Goal: Information Seeking & Learning: Learn about a topic

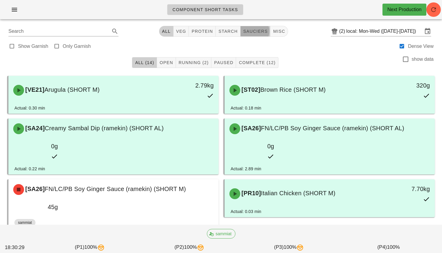
click at [252, 31] on span "sauciers" at bounding box center [255, 31] width 25 height 5
type input "team:sauciers"
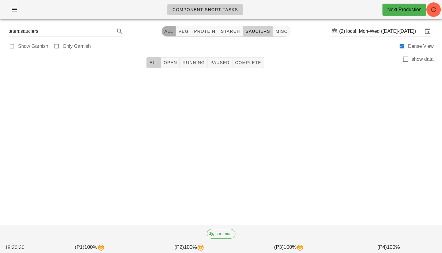
click at [165, 32] on span "All" at bounding box center [168, 31] width 9 height 5
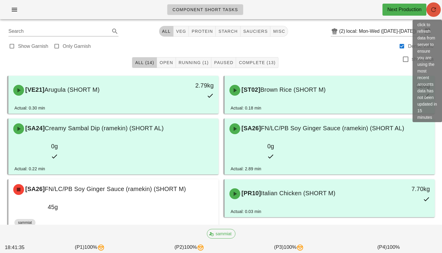
click at [433, 10] on icon "button" at bounding box center [433, 9] width 7 height 7
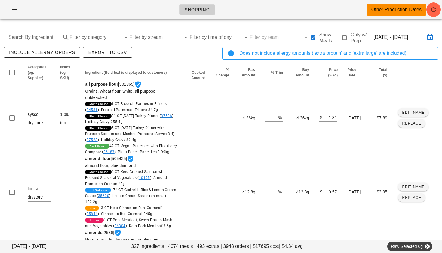
click at [389, 35] on input "Thu Oct 16 - Sat Oct 18" at bounding box center [399, 37] width 52 height 10
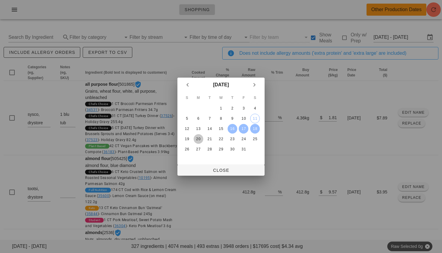
click at [200, 138] on div "20" at bounding box center [198, 139] width 10 height 4
click at [217, 138] on div "22" at bounding box center [221, 139] width 10 height 4
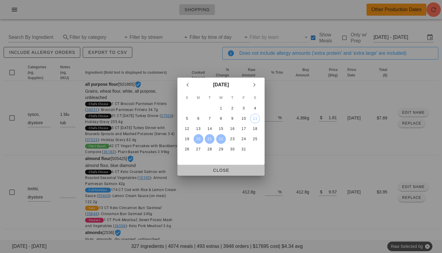
click at [217, 168] on span "Close" at bounding box center [221, 170] width 78 height 5
type input "[DATE] - [DATE]"
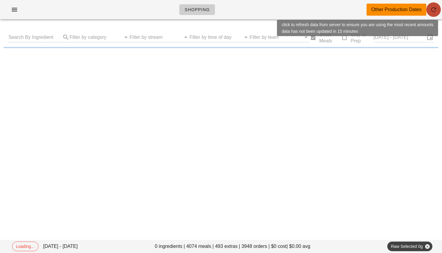
click at [431, 9] on icon "button" at bounding box center [433, 9] width 7 height 7
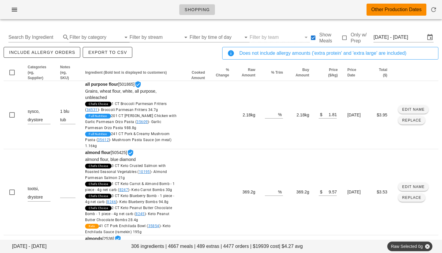
click at [100, 38] on input "Filter by category" at bounding box center [95, 37] width 52 height 10
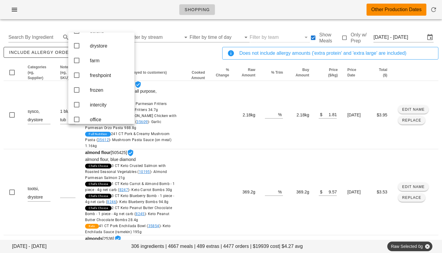
scroll to position [78, 0]
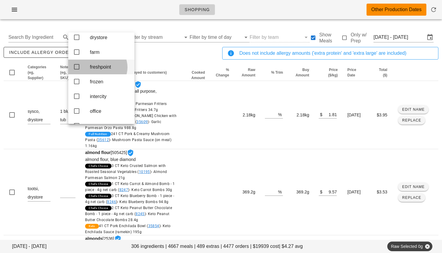
click at [78, 70] on icon at bounding box center [76, 66] width 7 height 7
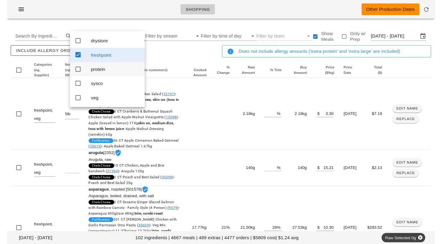
scroll to position [0, 0]
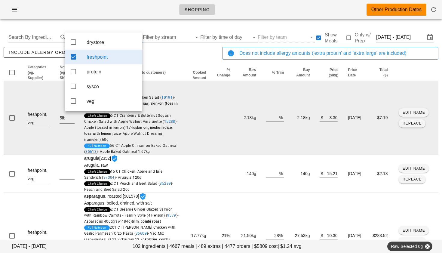
click at [185, 114] on td at bounding box center [197, 118] width 27 height 74
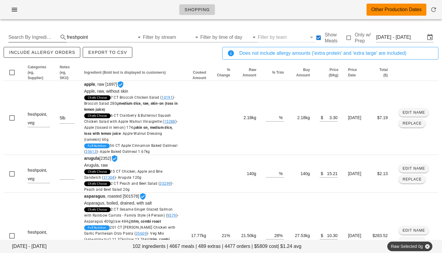
click at [38, 37] on input "Search By Ingredient" at bounding box center [32, 37] width 49 height 10
type input "kale"
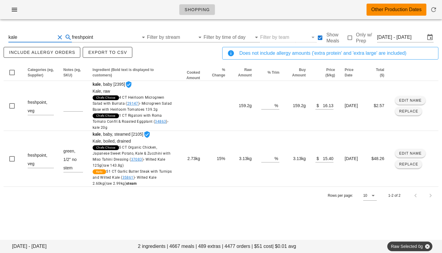
click at [61, 38] on button "Clear Search By Ingredient" at bounding box center [59, 37] width 7 height 7
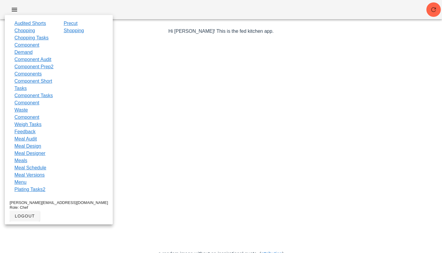
click at [162, 62] on div at bounding box center [221, 145] width 349 height 210
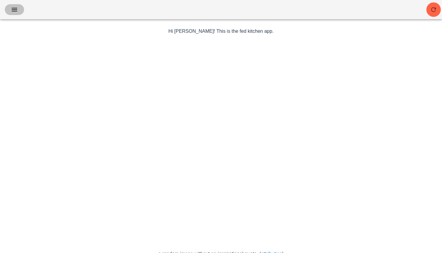
click at [17, 9] on icon "button" at bounding box center [14, 9] width 7 height 7
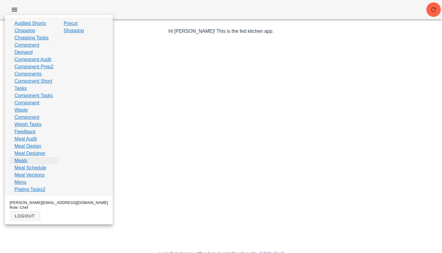
click at [22, 164] on link "Meals" at bounding box center [20, 160] width 13 height 7
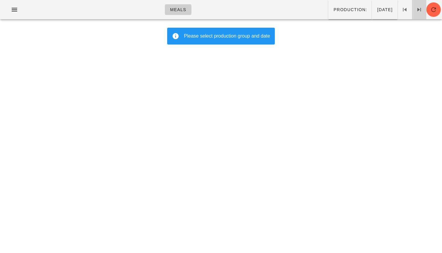
click at [415, 11] on icon at bounding box center [418, 9] width 7 height 7
click at [333, 9] on span "Production:" at bounding box center [350, 9] width 34 height 5
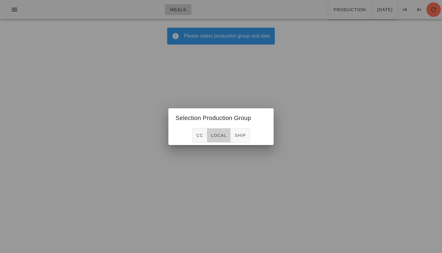
click at [223, 133] on span "local" at bounding box center [219, 135] width 16 height 5
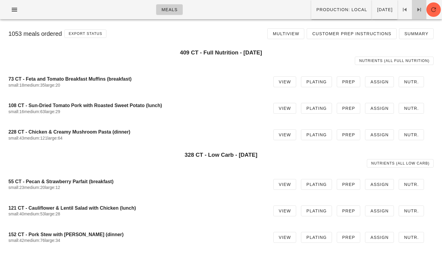
click at [417, 10] on icon at bounding box center [418, 9] width 7 height 7
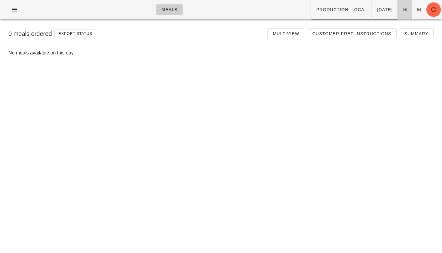
click at [406, 9] on icon at bounding box center [404, 9] width 7 height 7
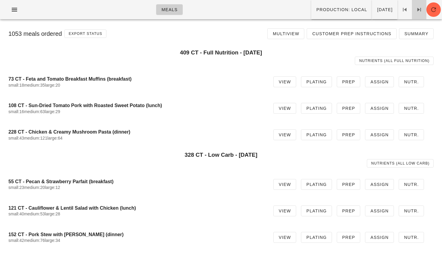
click at [416, 12] on icon at bounding box center [418, 9] width 7 height 7
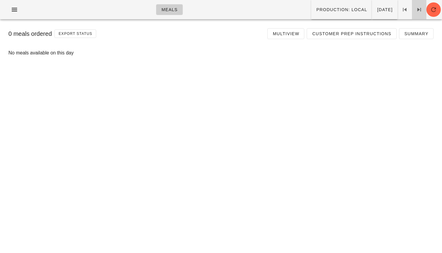
click at [416, 12] on icon at bounding box center [418, 9] width 7 height 7
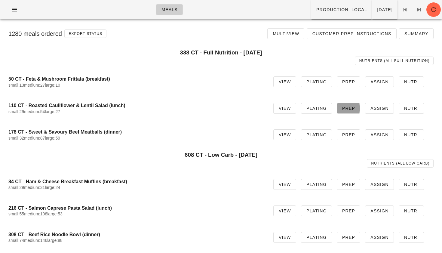
click at [352, 107] on span "Prep" at bounding box center [348, 108] width 13 height 5
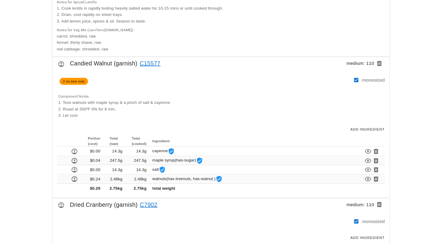
scroll to position [254, 0]
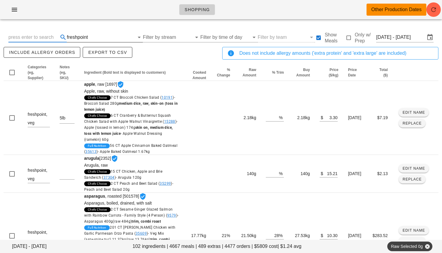
click at [82, 35] on div "freshpoint" at bounding box center [77, 37] width 21 height 5
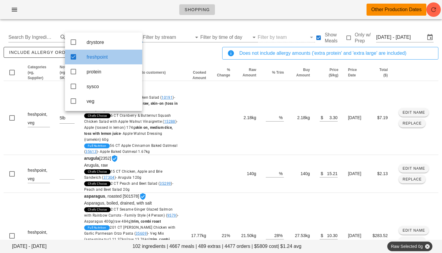
click at [74, 56] on icon at bounding box center [73, 56] width 7 height 7
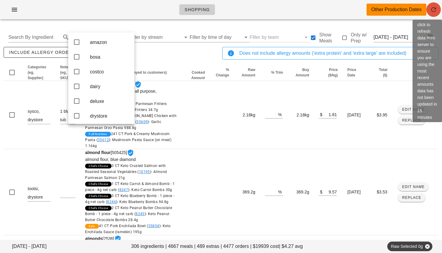
click at [434, 8] on icon "button" at bounding box center [433, 9] width 7 height 7
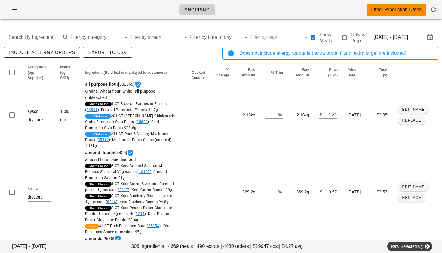
click at [406, 37] on input "[DATE] - [DATE]" at bounding box center [399, 37] width 52 height 10
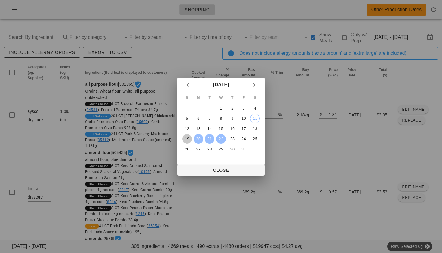
click at [189, 139] on div "19" at bounding box center [187, 139] width 10 height 4
click at [257, 137] on div "25" at bounding box center [255, 139] width 10 height 4
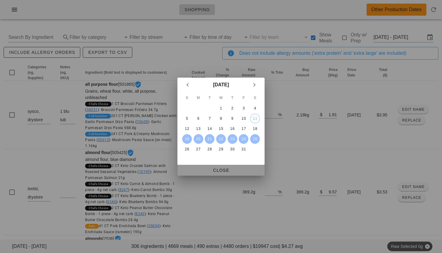
click at [234, 169] on span "Close" at bounding box center [221, 170] width 78 height 5
type input "[DATE] - [DATE]"
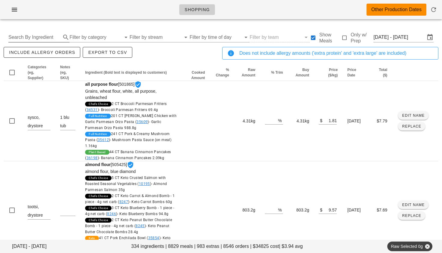
click at [48, 38] on input "Search By Ingredient" at bounding box center [33, 37] width 51 height 10
type input "chicken"
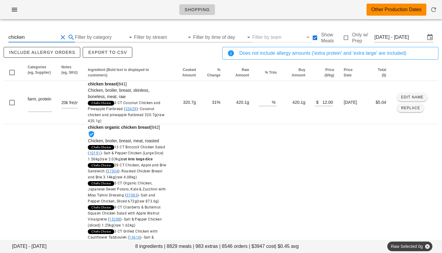
click at [62, 37] on button "Clear Search By Ingredient" at bounding box center [62, 37] width 7 height 7
click at [102, 38] on input "Filter by category" at bounding box center [95, 37] width 52 height 10
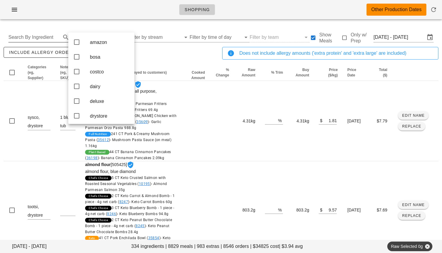
click at [51, 39] on input "Search By Ingredient" at bounding box center [33, 37] width 51 height 10
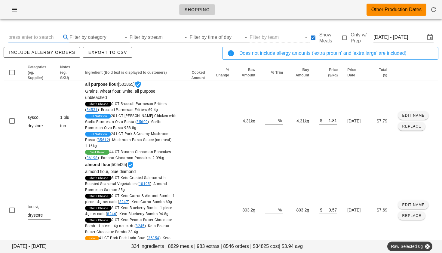
click at [86, 36] on input "Filter by category" at bounding box center [95, 37] width 52 height 10
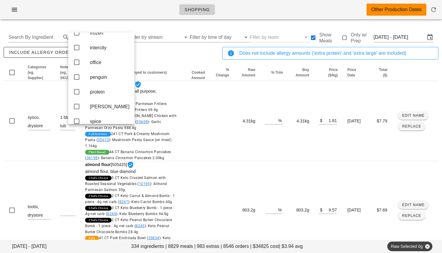
scroll to position [127, 0]
click at [80, 52] on div "intercity" at bounding box center [101, 47] width 66 height 15
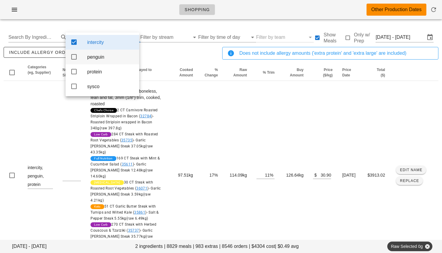
scroll to position [0, 0]
click at [74, 57] on icon at bounding box center [73, 56] width 7 height 7
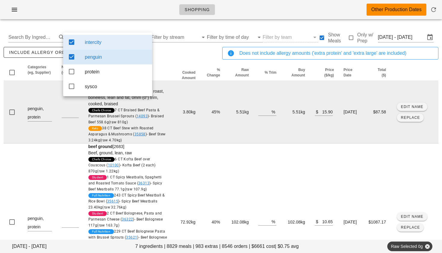
click at [163, 120] on td "beef diced [5982] Beef, [PERSON_NAME], cross rib roast, boneless, lean and fat,…" at bounding box center [128, 112] width 89 height 62
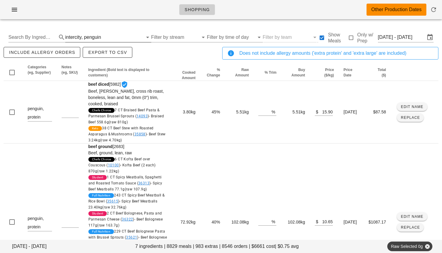
click at [75, 39] on div "intercity," at bounding box center [73, 37] width 17 height 5
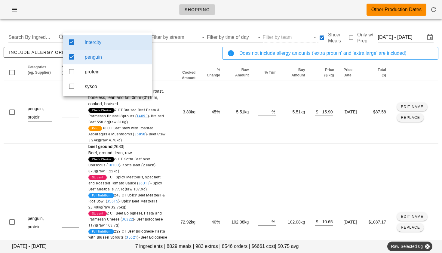
click at [73, 44] on icon at bounding box center [71, 41] width 7 height 7
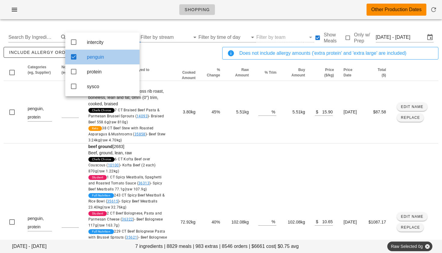
click at [72, 58] on icon at bounding box center [73, 56] width 7 height 7
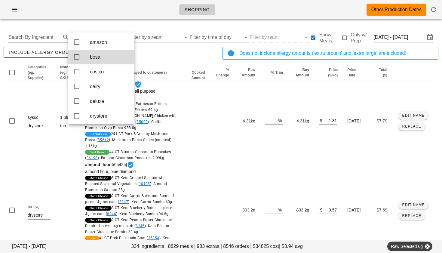
click at [21, 38] on input "Search By Ingredient" at bounding box center [33, 37] width 51 height 10
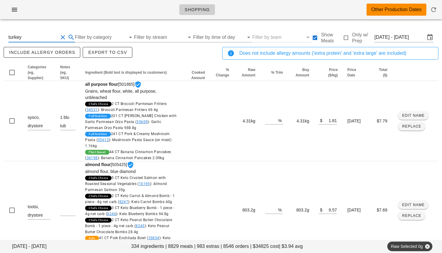
type input "turkey"
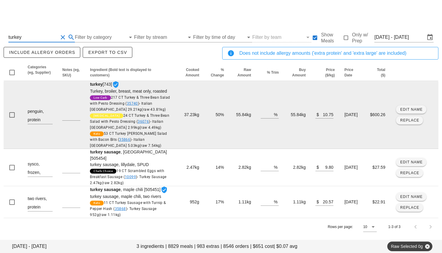
scroll to position [8, 0]
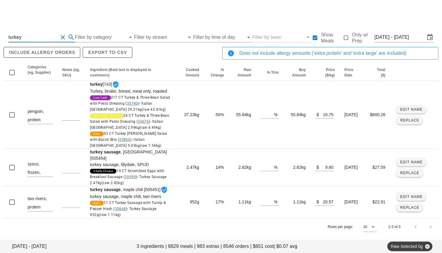
click at [62, 34] on button "Clear Search By Ingredient" at bounding box center [62, 37] width 7 height 7
type input "pork"
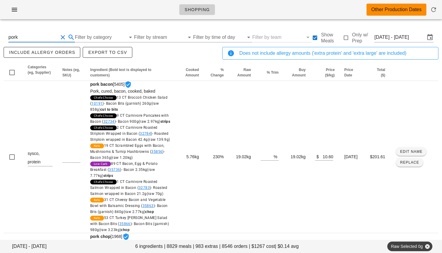
click at [63, 38] on button "Clear Search By Ingredient" at bounding box center [62, 37] width 7 height 7
click at [106, 36] on input "Filter by category" at bounding box center [95, 37] width 52 height 10
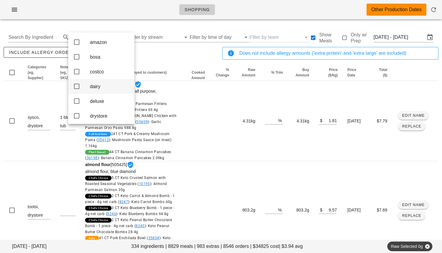
scroll to position [17, 0]
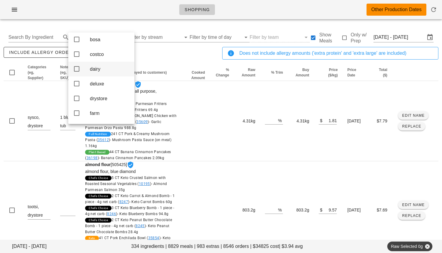
click at [79, 86] on icon at bounding box center [76, 83] width 7 height 7
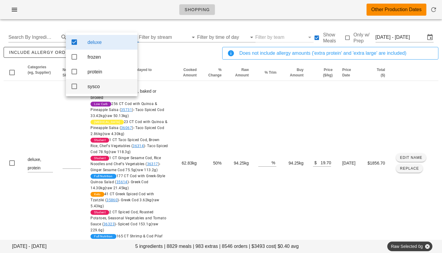
scroll to position [0, 0]
click at [159, 60] on div "include allergy orders Export to CSV" at bounding box center [111, 56] width 218 height 20
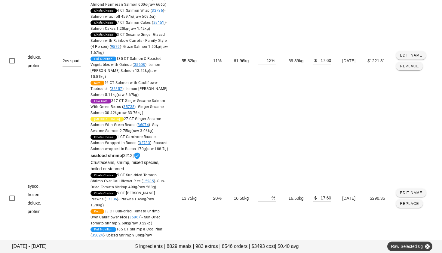
scroll to position [476, 0]
